Goal: Information Seeking & Learning: Learn about a topic

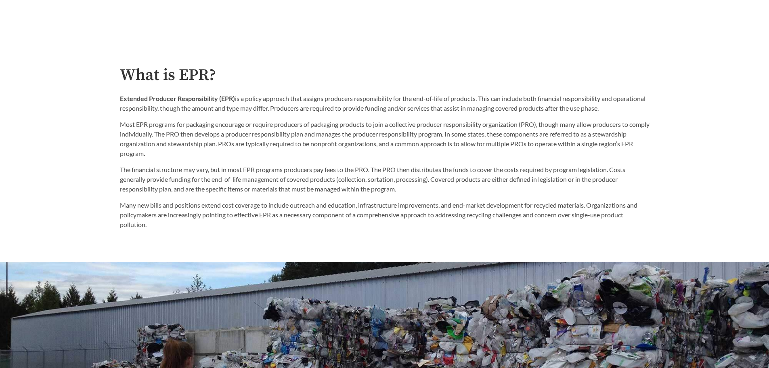
scroll to position [162, 0]
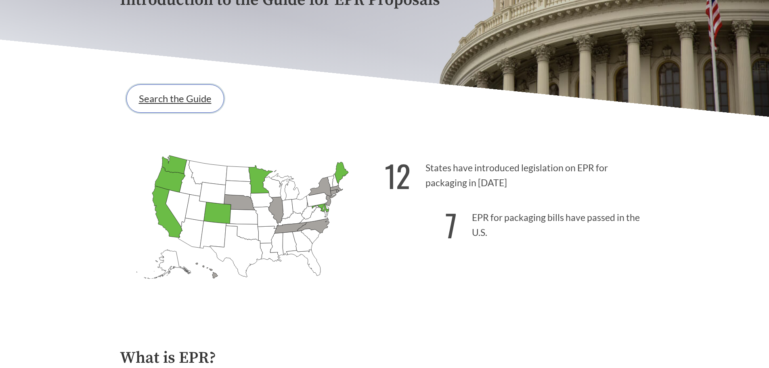
click at [176, 99] on link "Search the Guide" at bounding box center [175, 98] width 98 height 28
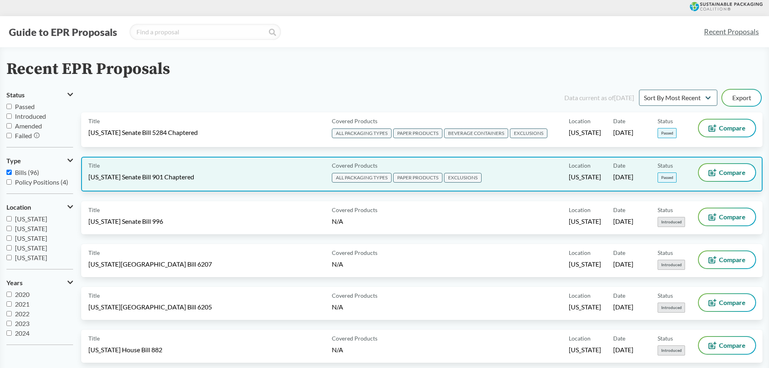
drag, startPoint x: 281, startPoint y: 176, endPoint x: 266, endPoint y: 177, distance: 15.4
drag, startPoint x: 266, startPoint y: 177, endPoint x: 531, endPoint y: 176, distance: 265.3
click at [531, 176] on div "Covered Products ALL PACKAGING TYPES PAPER PRODUCTS EXCLUSIONS" at bounding box center [449, 174] width 240 height 20
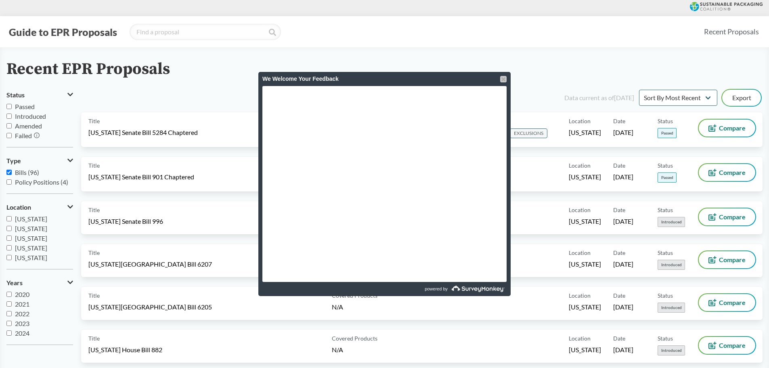
click at [503, 80] on div at bounding box center [503, 79] width 6 height 6
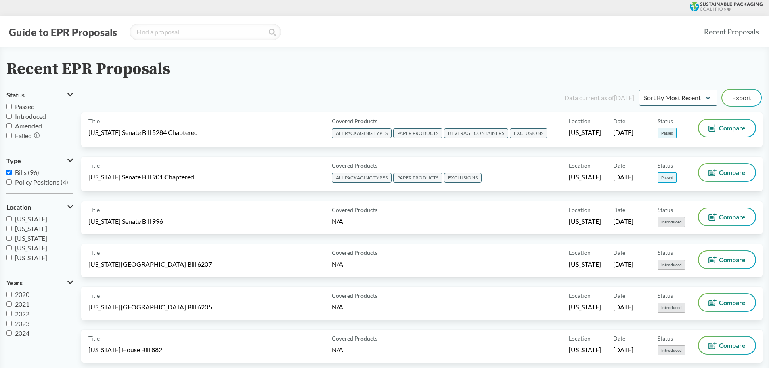
click at [38, 227] on span "[US_STATE]" at bounding box center [31, 228] width 32 height 8
click at [12, 227] on input "[US_STATE]" at bounding box center [8, 228] width 5 height 5
checkbox input "true"
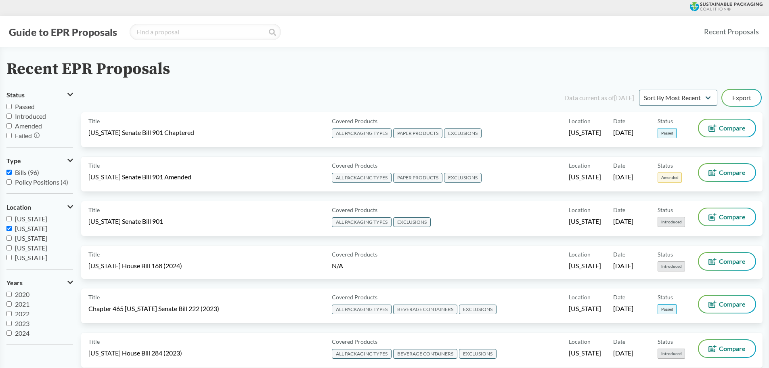
click at [34, 240] on span "[US_STATE]" at bounding box center [31, 238] width 32 height 8
click at [12, 240] on input "[US_STATE]" at bounding box center [8, 237] width 5 height 5
checkbox input "true"
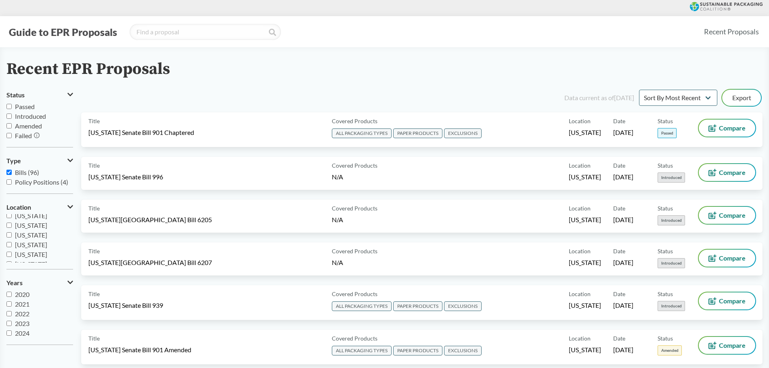
scroll to position [40, 0]
click at [38, 245] on span "[US_STATE]" at bounding box center [31, 246] width 32 height 8
click at [12, 245] on input "[US_STATE]" at bounding box center [8, 245] width 5 height 5
checkbox input "true"
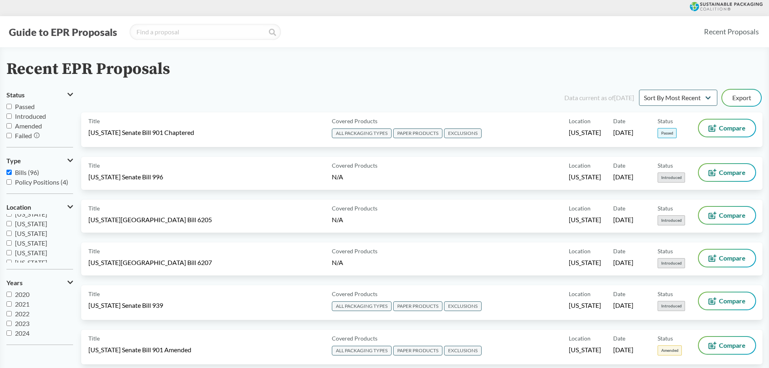
click at [41, 233] on span "[US_STATE]" at bounding box center [31, 233] width 32 height 8
click at [12, 233] on input "[US_STATE]" at bounding box center [8, 233] width 5 height 5
checkbox input "true"
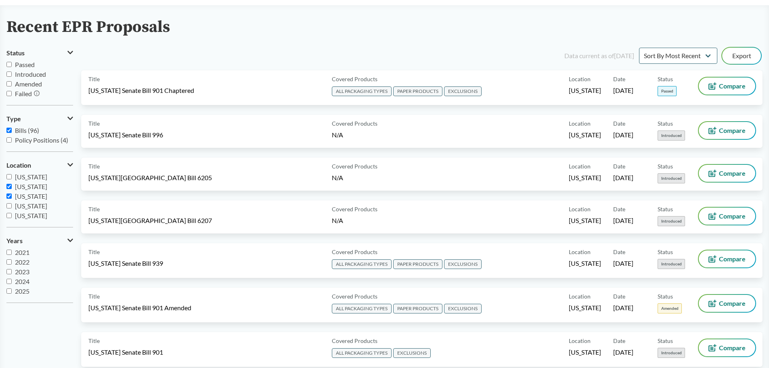
scroll to position [82, 0]
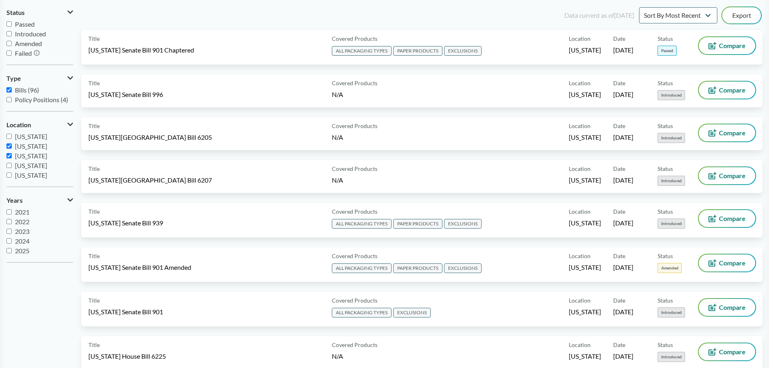
click at [23, 243] on span "2024" at bounding box center [22, 241] width 15 height 8
click at [12, 243] on input "2024" at bounding box center [8, 240] width 5 height 5
checkbox input "true"
click at [23, 249] on span "2025" at bounding box center [22, 251] width 15 height 8
click at [12, 249] on input "2025" at bounding box center [8, 250] width 5 height 5
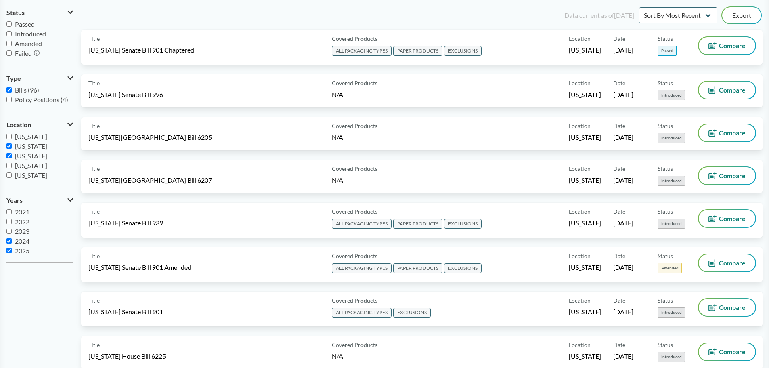
checkbox input "true"
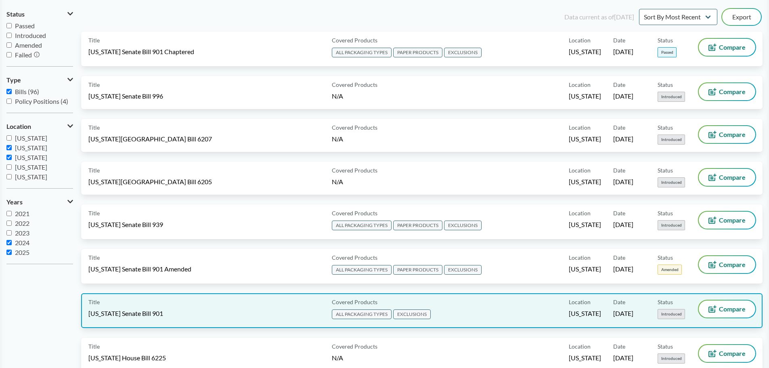
scroll to position [162, 0]
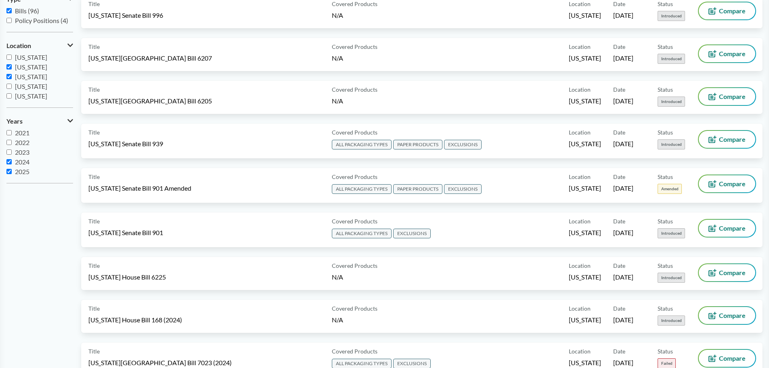
click at [25, 166] on label "2024" at bounding box center [39, 162] width 67 height 10
click at [12, 164] on input "2024" at bounding box center [8, 161] width 5 height 5
checkbox input "false"
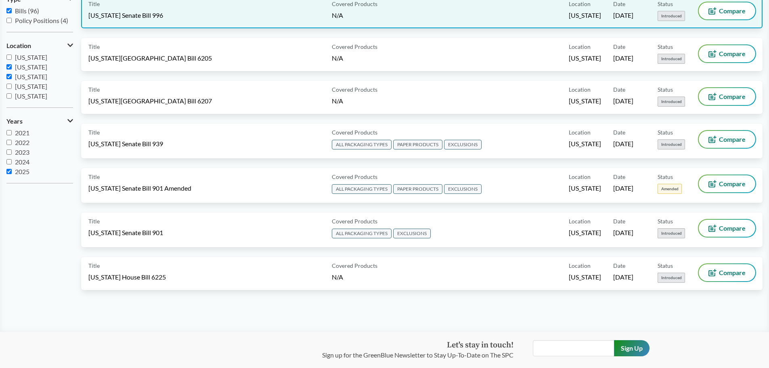
scroll to position [0, 0]
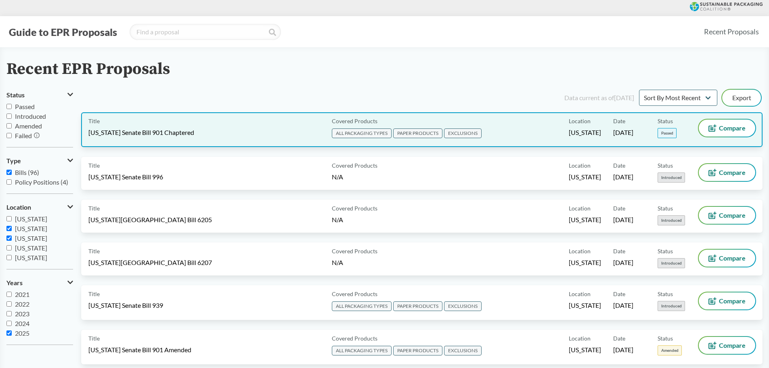
click at [228, 128] on div "Title [US_STATE] Senate Bill 901 Chaptered" at bounding box center [208, 130] width 240 height 20
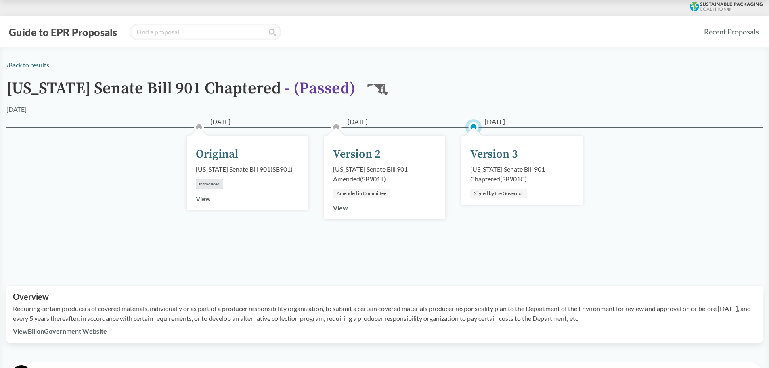
click at [338, 207] on link "View" at bounding box center [340, 208] width 15 height 8
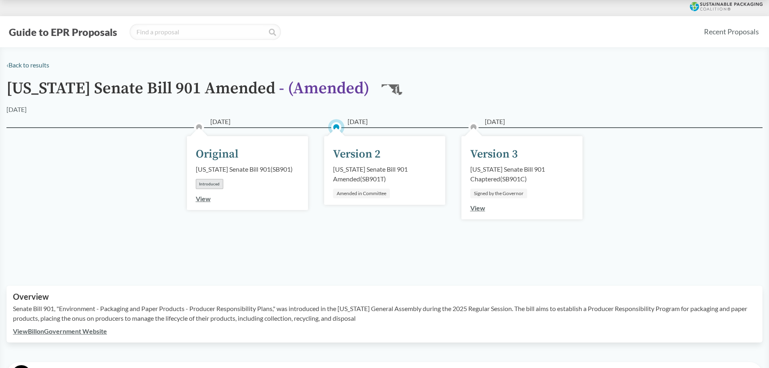
scroll to position [81, 0]
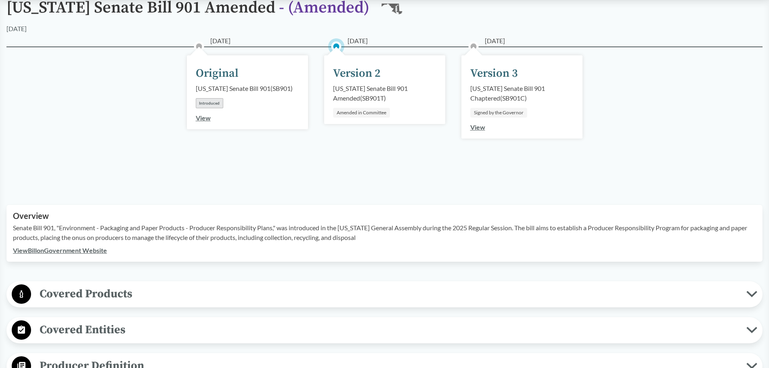
click at [472, 128] on link "View" at bounding box center [477, 127] width 15 height 8
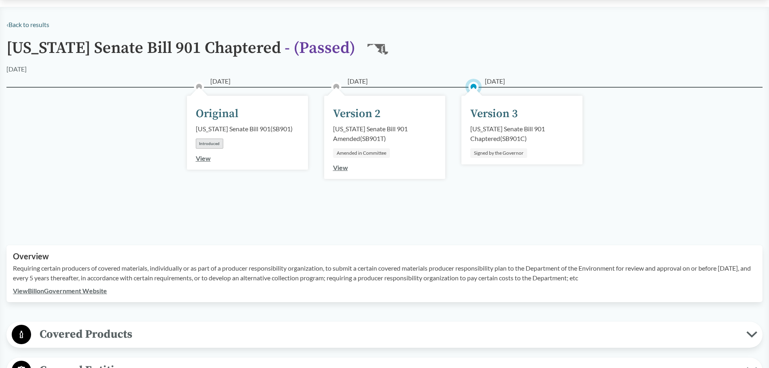
scroll to position [162, 0]
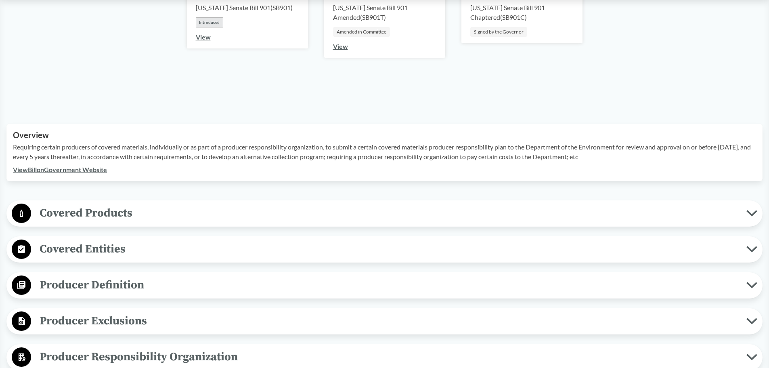
click at [89, 170] on link "View Bill on Government Website" at bounding box center [60, 170] width 94 height 8
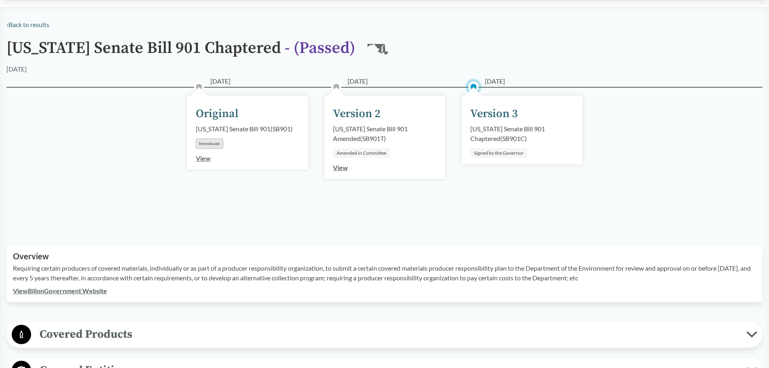
scroll to position [202, 0]
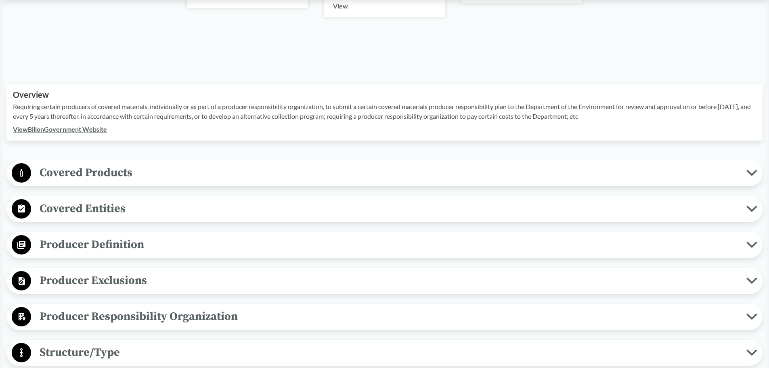
click at [92, 164] on button "Covered Products" at bounding box center [384, 173] width 751 height 21
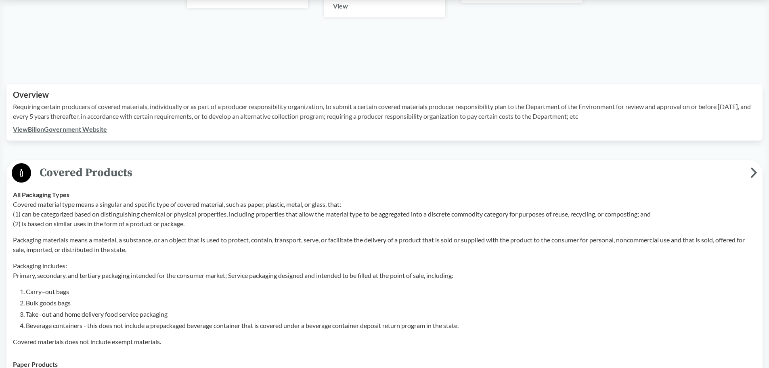
click at [91, 170] on span "Covered Products" at bounding box center [391, 173] width 720 height 18
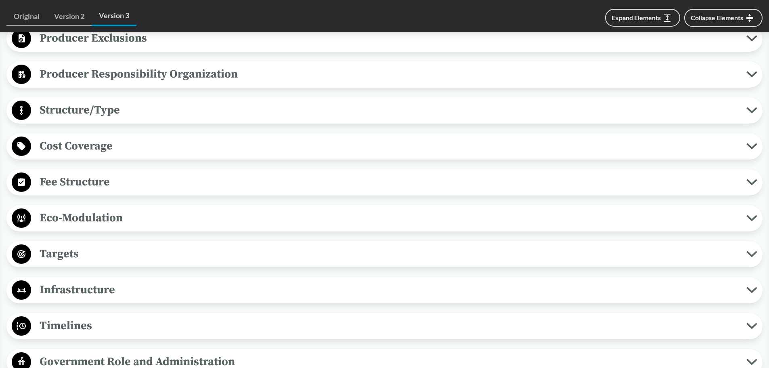
scroll to position [485, 0]
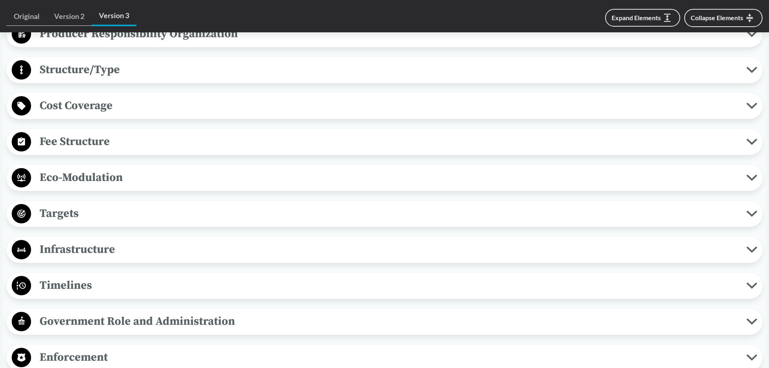
click at [79, 252] on span "Infrastructure" at bounding box center [388, 249] width 715 height 18
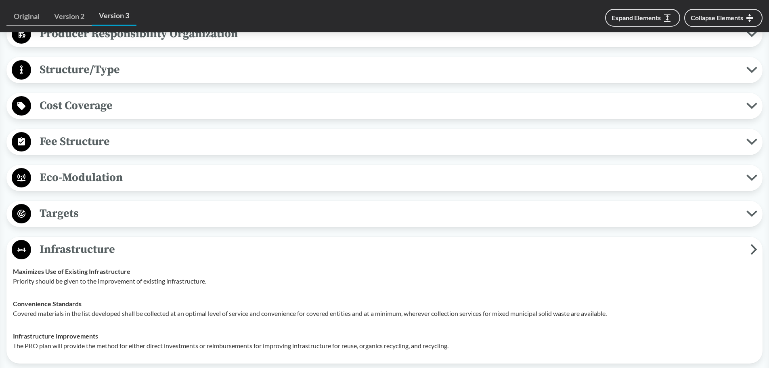
click at [79, 249] on span "Infrastructure" at bounding box center [391, 249] width 720 height 18
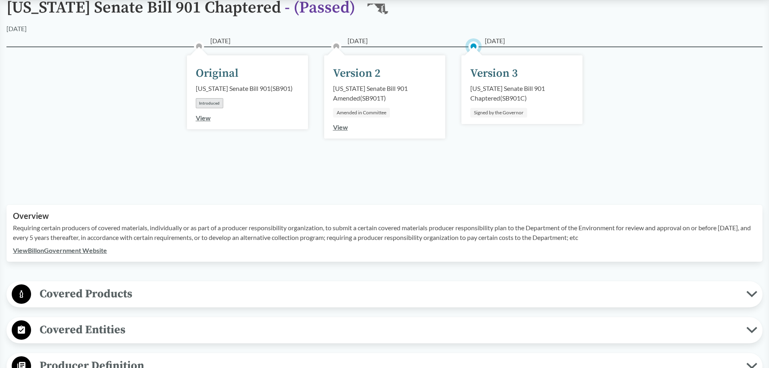
scroll to position [0, 0]
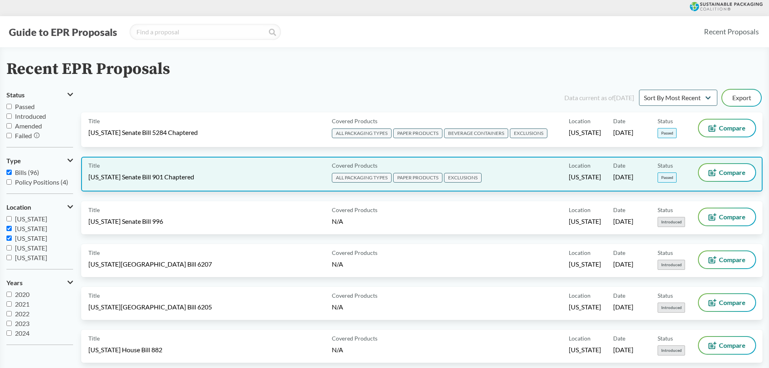
click at [153, 185] on div "Title [US_STATE] Senate Bill 901 Chaptered Covered Products ALL PACKAGING TYPES…" at bounding box center [422, 174] width 682 height 35
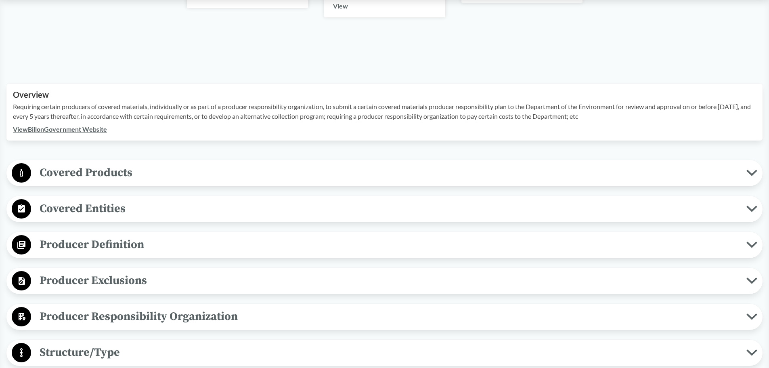
scroll to position [242, 0]
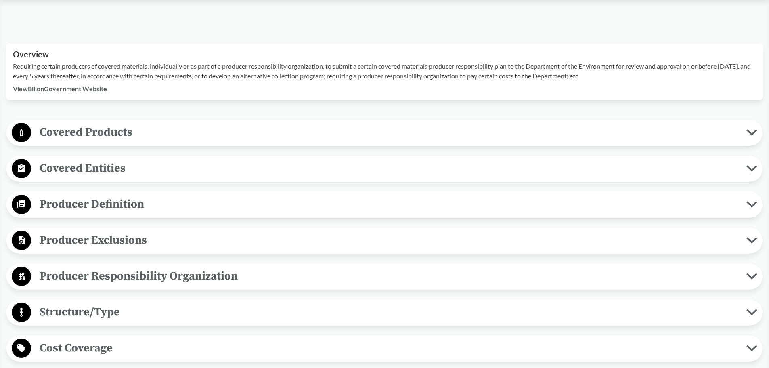
click at [123, 237] on span "Producer Exclusions" at bounding box center [388, 240] width 715 height 18
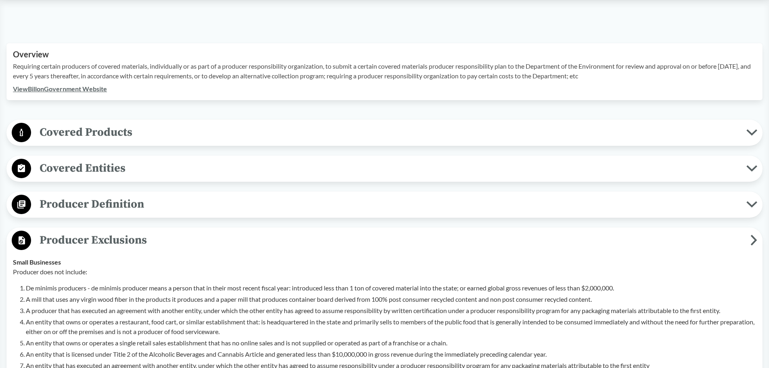
click at [123, 234] on span "Producer Exclusions" at bounding box center [391, 240] width 720 height 18
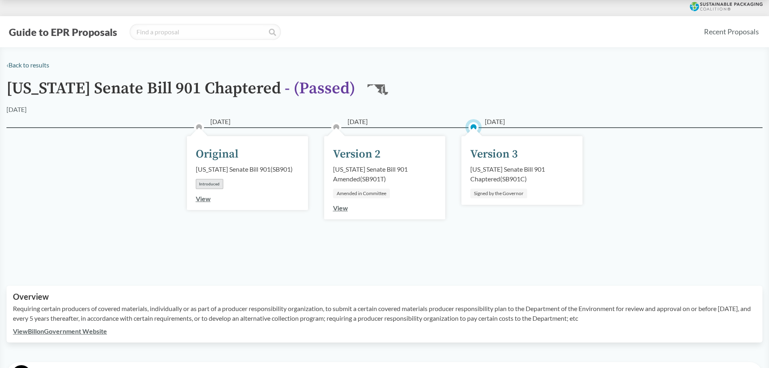
scroll to position [202, 0]
